Goal: Information Seeking & Learning: Understand process/instructions

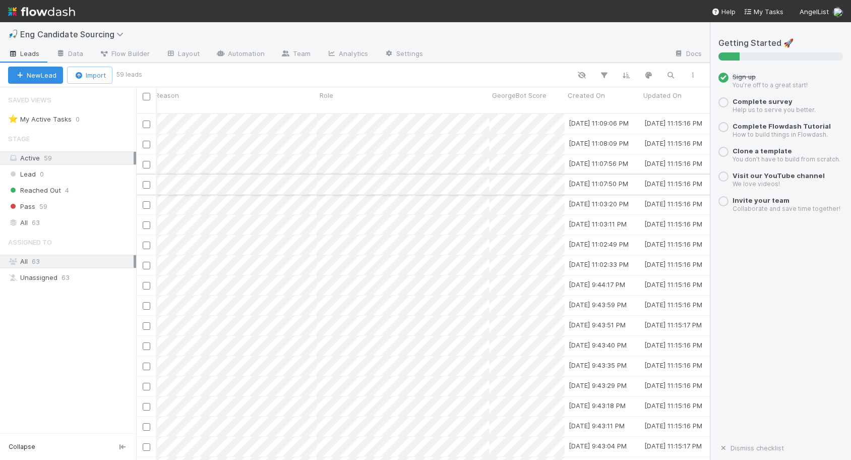
scroll to position [0, 470]
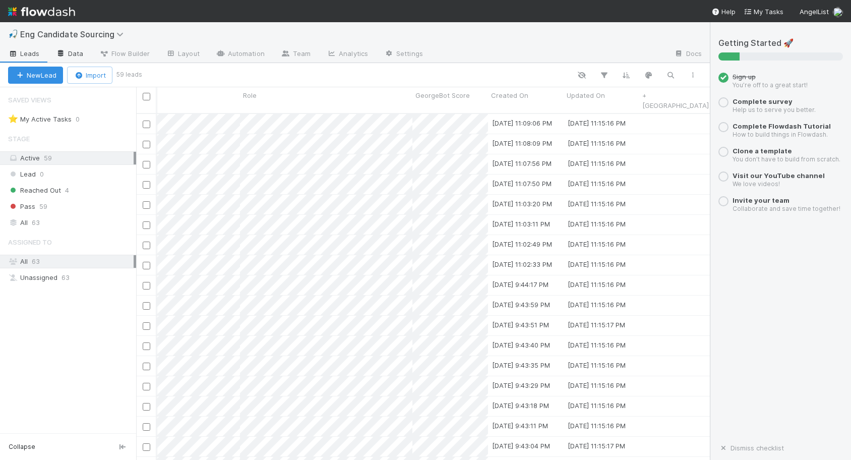
click at [74, 51] on link "Data" at bounding box center [69, 54] width 43 height 16
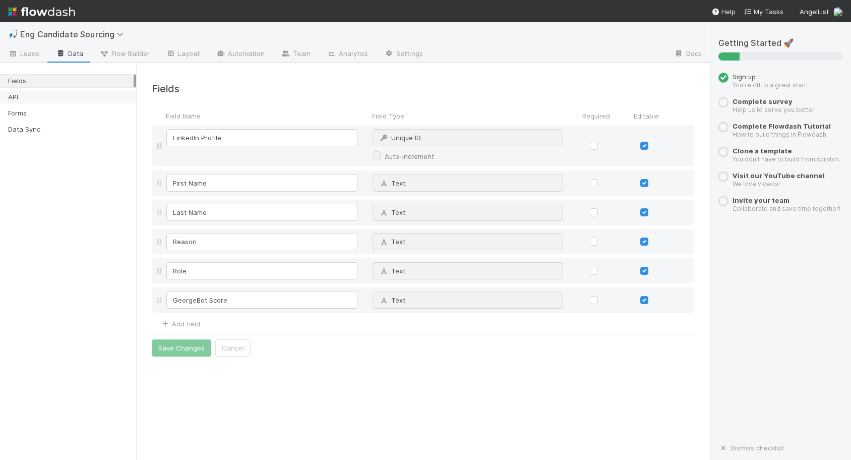
click at [25, 95] on div "API" at bounding box center [71, 97] width 126 height 13
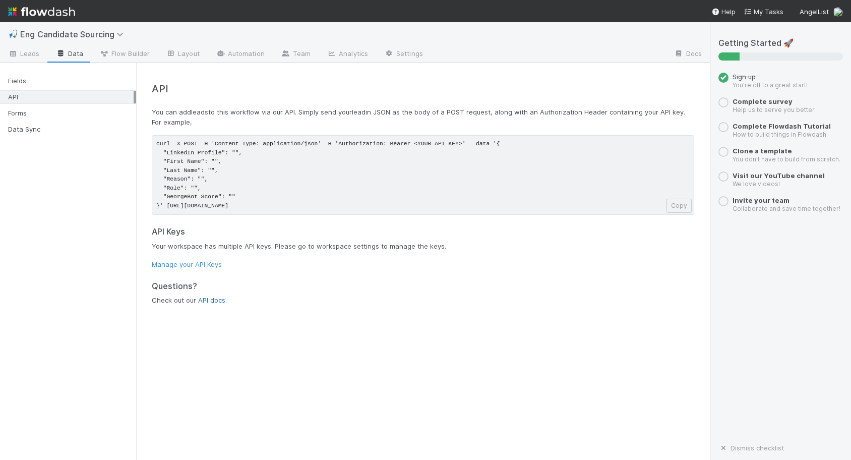
click at [214, 301] on link "API docs" at bounding box center [211, 300] width 27 height 8
click at [39, 51] on span "Leads" at bounding box center [24, 53] width 32 height 10
